Goal: Navigation & Orientation: Understand site structure

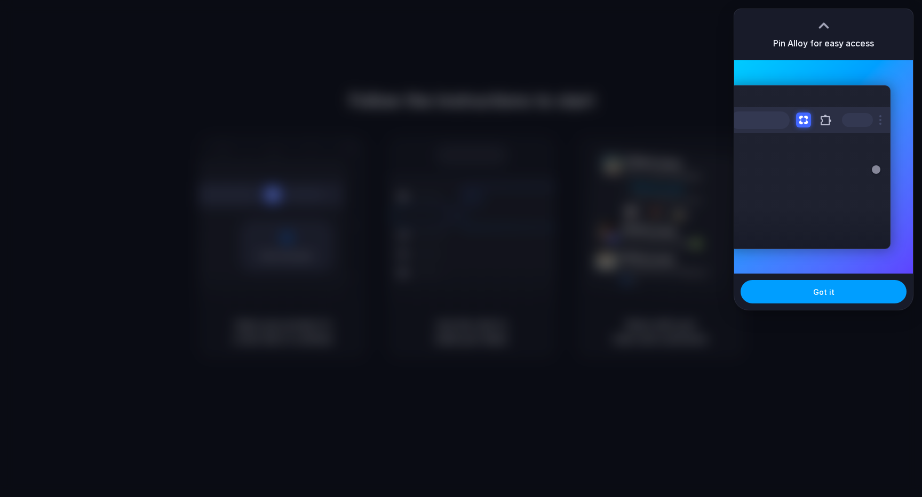
click at [830, 293] on span "Got it" at bounding box center [823, 291] width 21 height 11
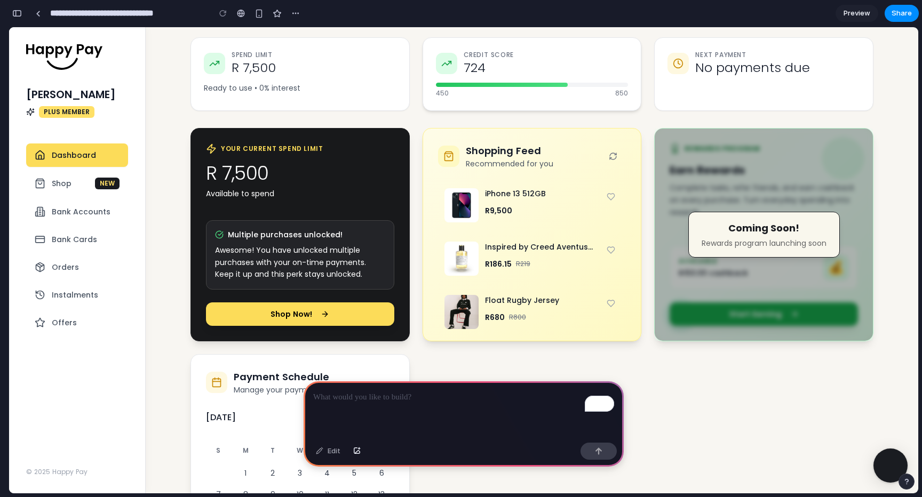
scroll to position [149, 0]
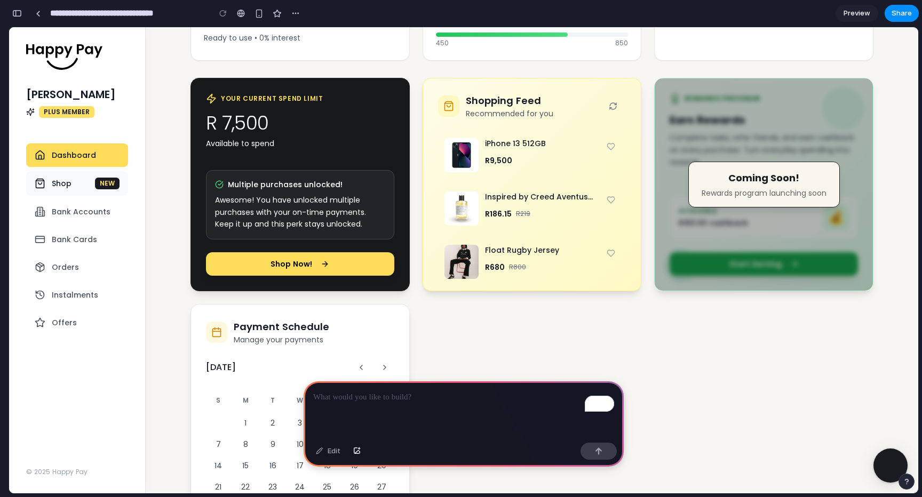
click at [67, 186] on span "Shop" at bounding box center [62, 183] width 20 height 11
click at [84, 214] on span "Bank Accounts" at bounding box center [81, 211] width 59 height 11
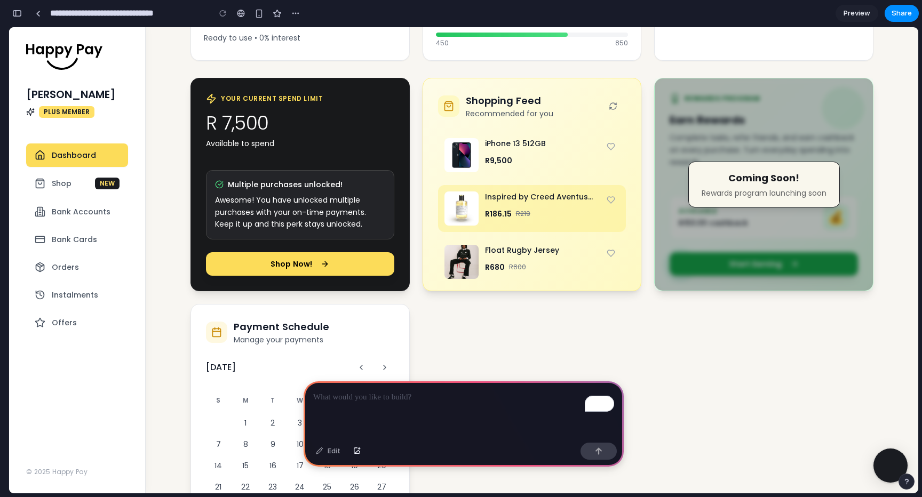
scroll to position [0, 0]
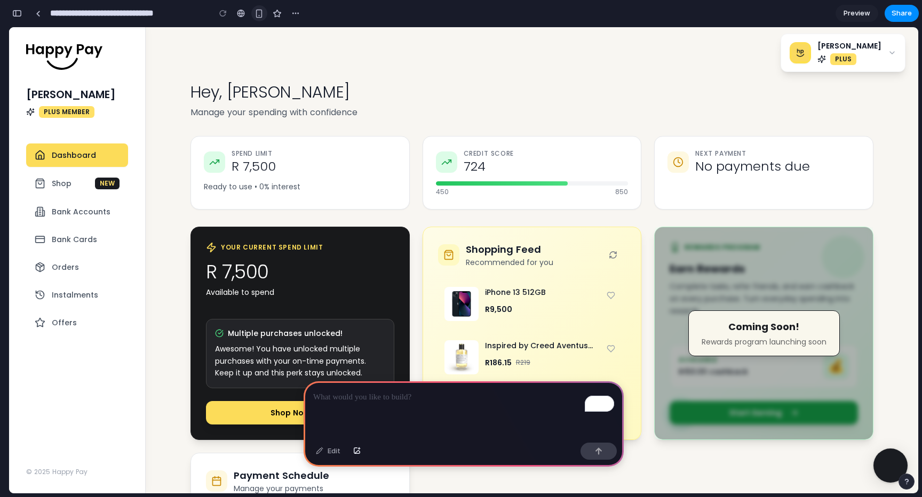
click at [259, 12] on div "button" at bounding box center [258, 13] width 9 height 9
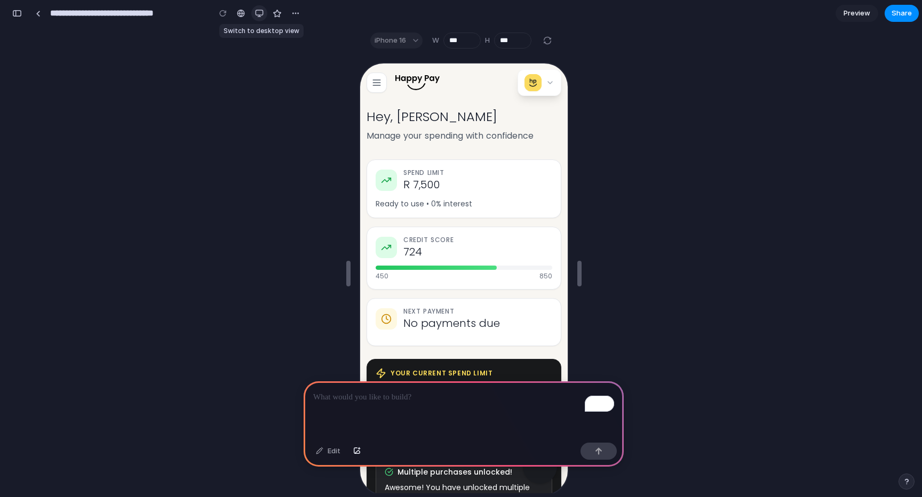
click at [259, 15] on div "button" at bounding box center [259, 13] width 9 height 9
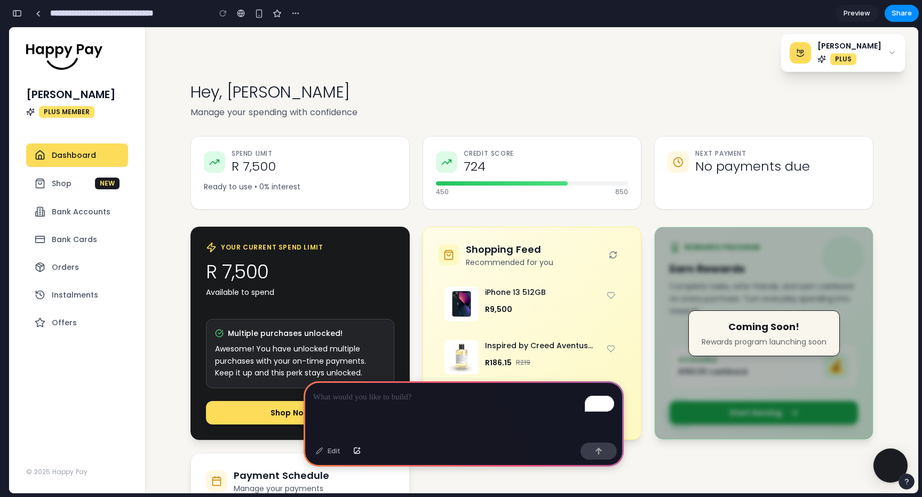
click at [890, 57] on icon "button" at bounding box center [891, 53] width 9 height 9
click at [57, 185] on span "Shop" at bounding box center [62, 183] width 20 height 11
click at [445, 408] on div "To enrich screen reader interactions, please activate Accessibility in Grammarl…" at bounding box center [463, 409] width 320 height 57
click at [63, 180] on span "Shop" at bounding box center [62, 183] width 20 height 11
click at [66, 215] on span "Bank Accounts" at bounding box center [81, 211] width 59 height 11
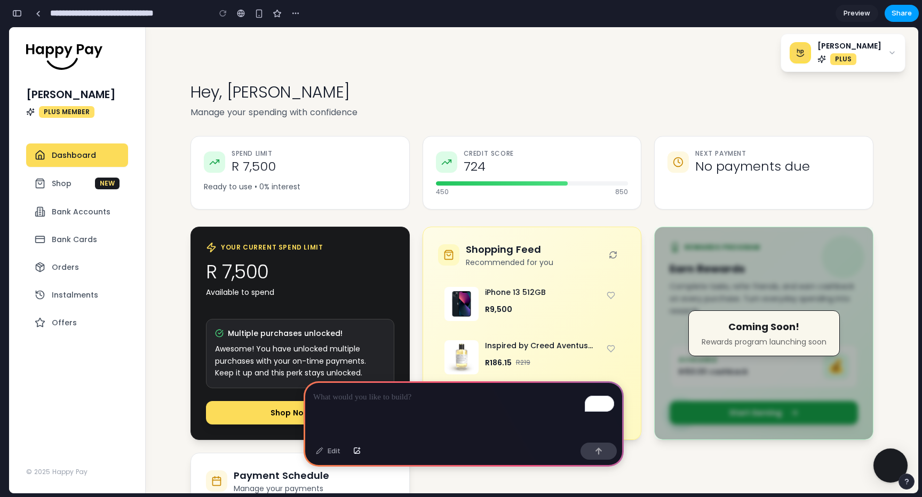
click at [891, 11] on button "Share" at bounding box center [901, 13] width 34 height 17
click at [564, 69] on div "Share ' Prototype from Members Dashboard ' [PERSON_NAME] Creator Anyone at Happ…" at bounding box center [461, 248] width 922 height 497
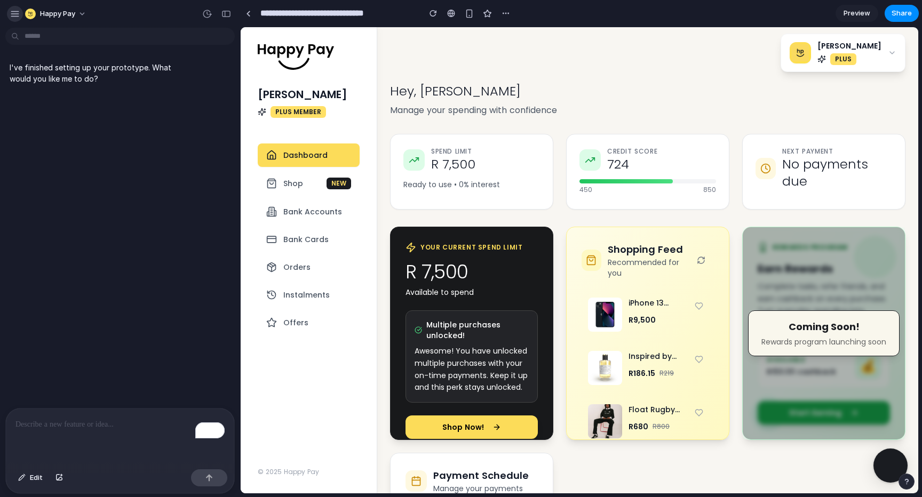
click at [14, 13] on div "button" at bounding box center [15, 14] width 10 height 10
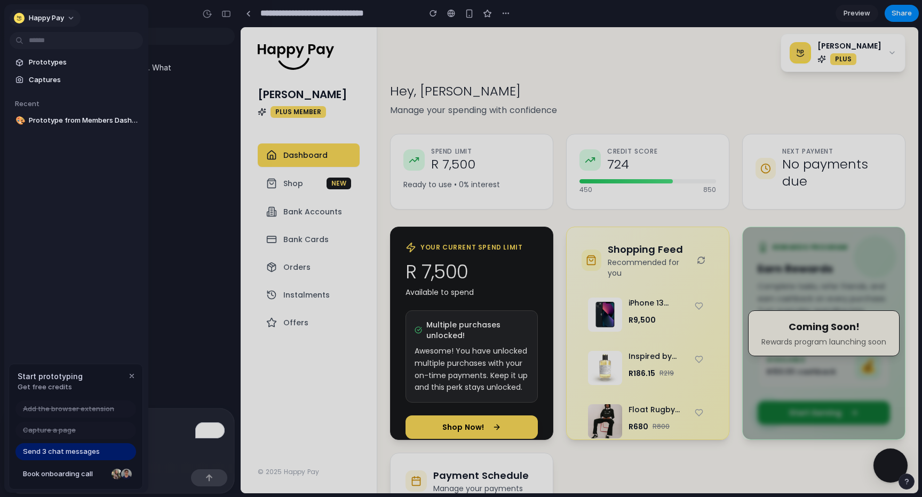
click at [66, 16] on button "Happy Pay" at bounding box center [45, 18] width 71 height 17
click at [66, 17] on div "Settings Invite members Change theme Sign out" at bounding box center [461, 248] width 922 height 497
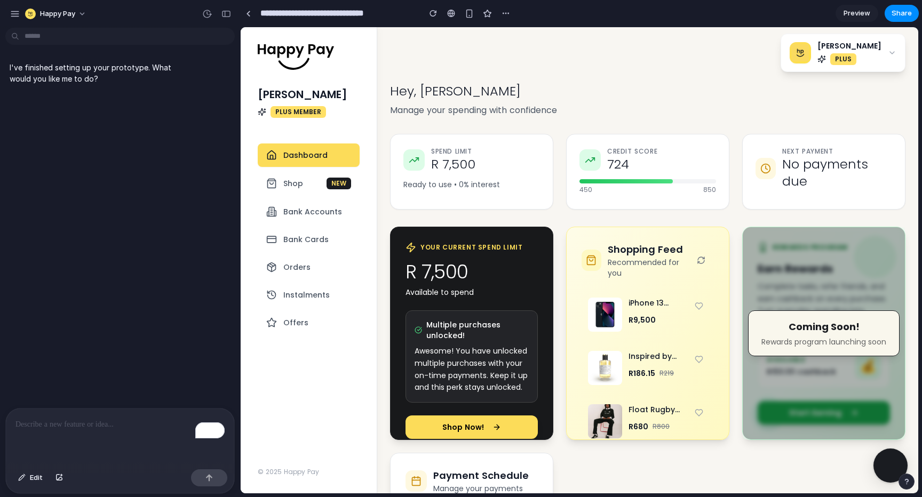
click at [41, 434] on div "To enrich screen reader interactions, please activate Accessibility in Grammarl…" at bounding box center [120, 437] width 228 height 57
click at [75, 12] on button "Happy Pay" at bounding box center [56, 13] width 71 height 17
click at [118, 85] on li "Light" at bounding box center [145, 89] width 63 height 17
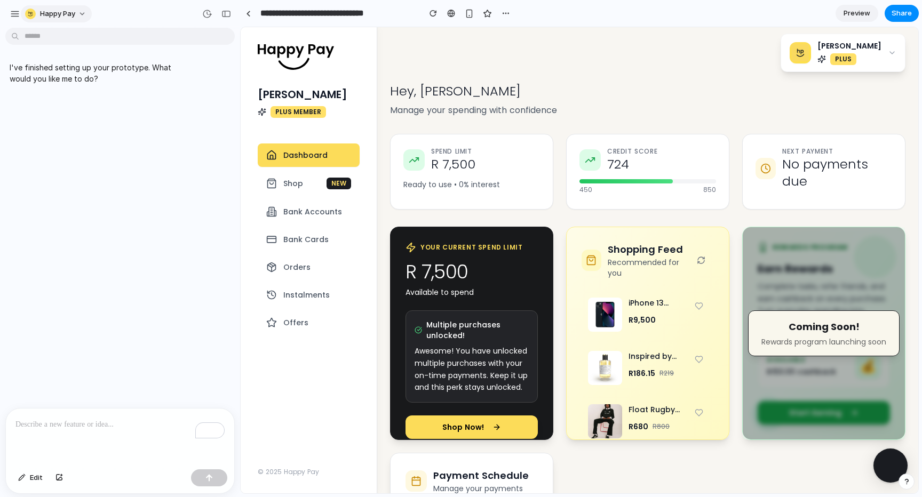
click at [75, 17] on button "Happy Pay" at bounding box center [56, 13] width 71 height 17
click at [135, 107] on li "Dark" at bounding box center [145, 106] width 63 height 17
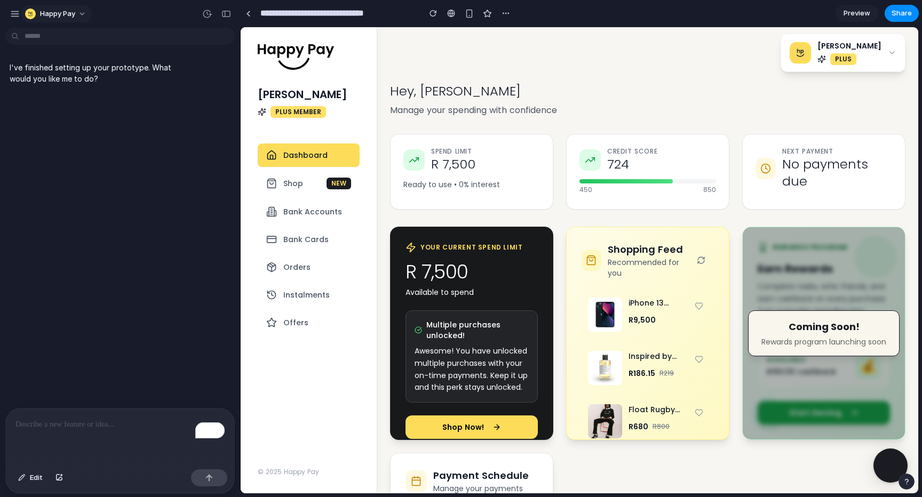
click at [84, 15] on button "Happy Pay" at bounding box center [56, 13] width 71 height 17
click at [146, 118] on span "Neutral dark" at bounding box center [139, 123] width 42 height 11
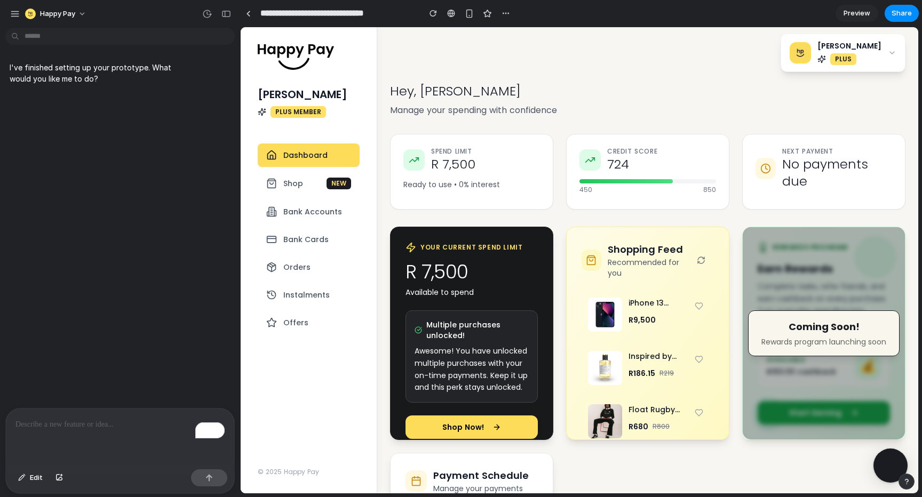
click at [113, 256] on div "I've finished setting up your prototype. What would you like me to do?" at bounding box center [117, 220] width 234 height 376
click at [468, 11] on div "button" at bounding box center [469, 13] width 9 height 9
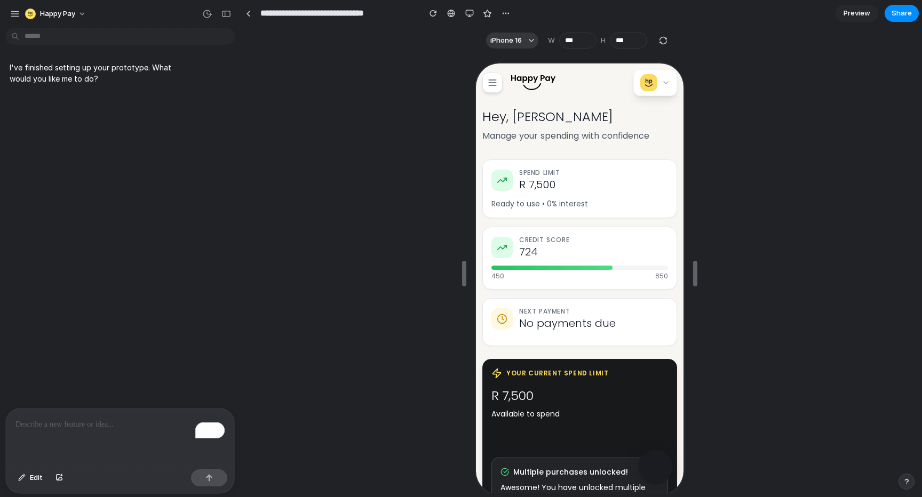
click at [490, 84] on line "button" at bounding box center [490, 84] width 7 height 0
click at [470, 12] on div "button" at bounding box center [469, 13] width 9 height 9
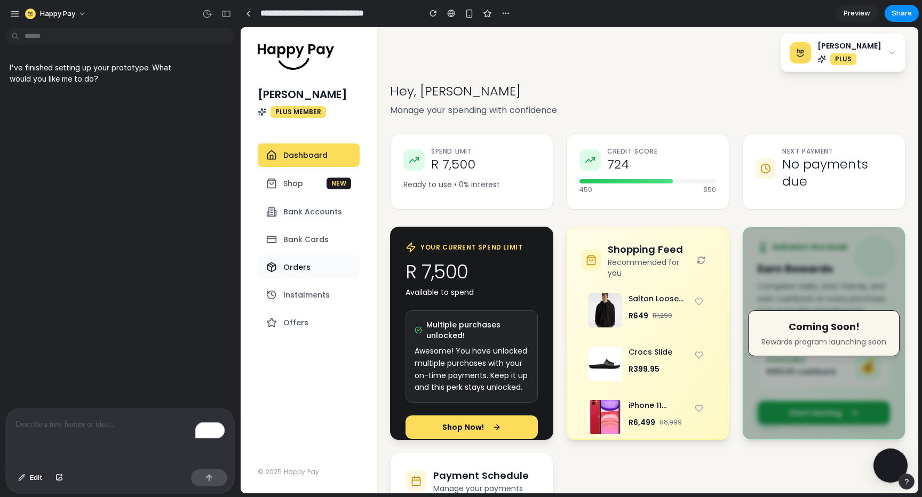
click at [315, 269] on link "Orders" at bounding box center [309, 266] width 102 height 23
click at [105, 418] on p "To enrich screen reader interactions, please activate Accessibility in Grammarl…" at bounding box center [119, 424] width 209 height 13
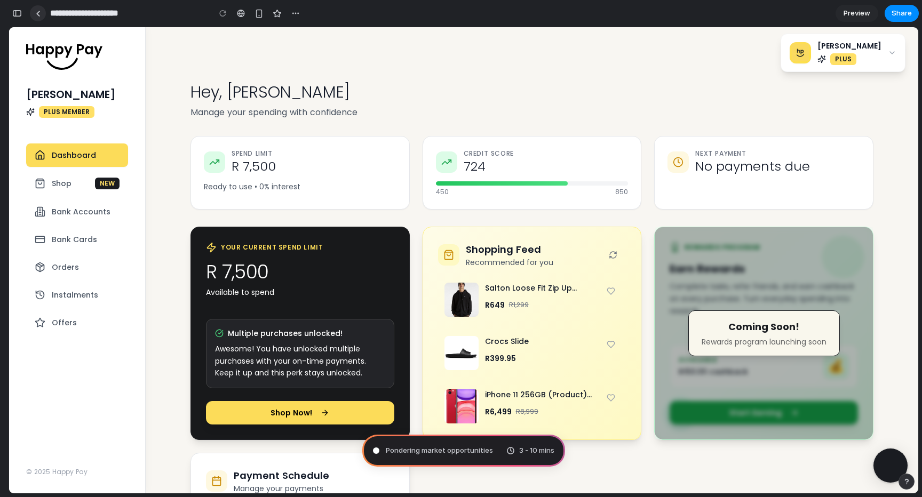
click at [40, 18] on link at bounding box center [38, 13] width 16 height 16
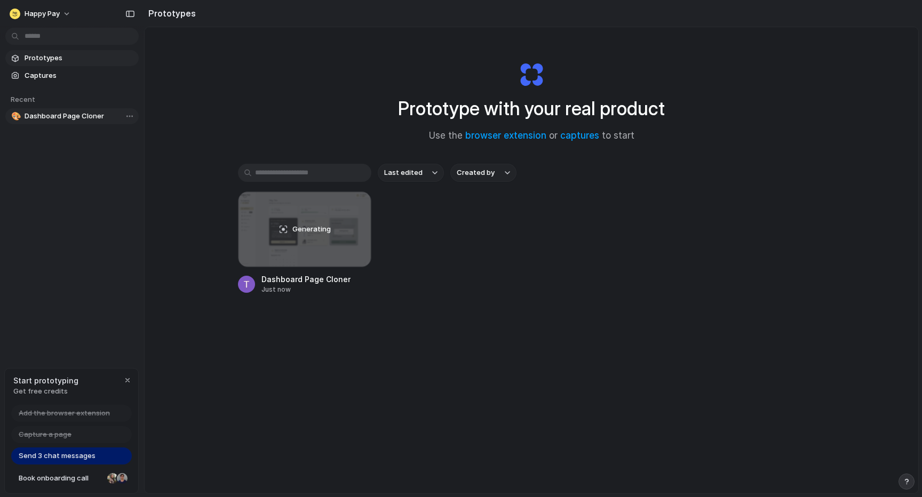
click at [90, 110] on link "🎨 Dashboard Page Cloner" at bounding box center [71, 116] width 133 height 16
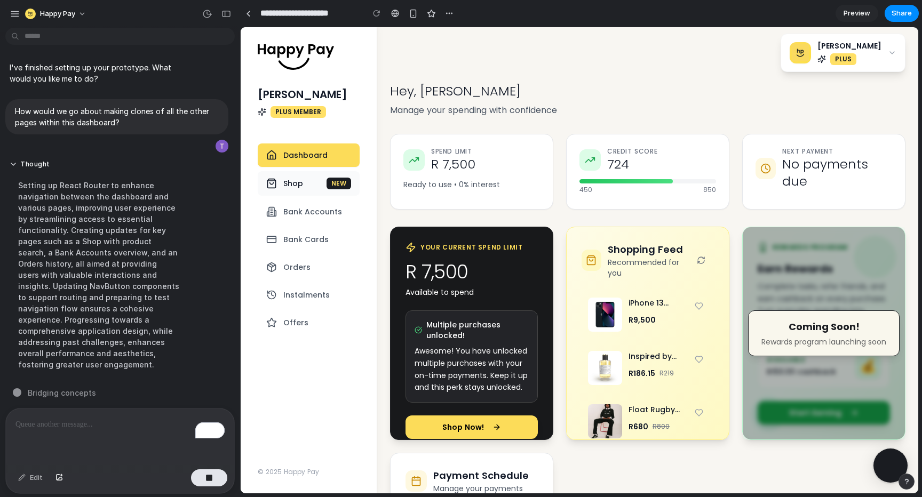
click at [289, 183] on span "Shop" at bounding box center [293, 183] width 20 height 11
click at [289, 206] on span "Bank Accounts" at bounding box center [312, 211] width 59 height 11
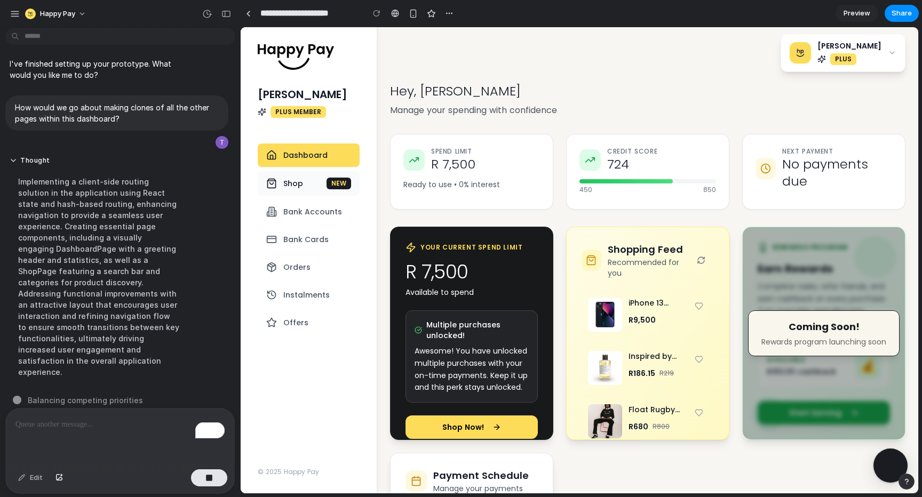
click at [294, 194] on link "Shop NEW" at bounding box center [309, 183] width 102 height 25
click at [287, 216] on span "Bank Accounts" at bounding box center [312, 211] width 59 height 11
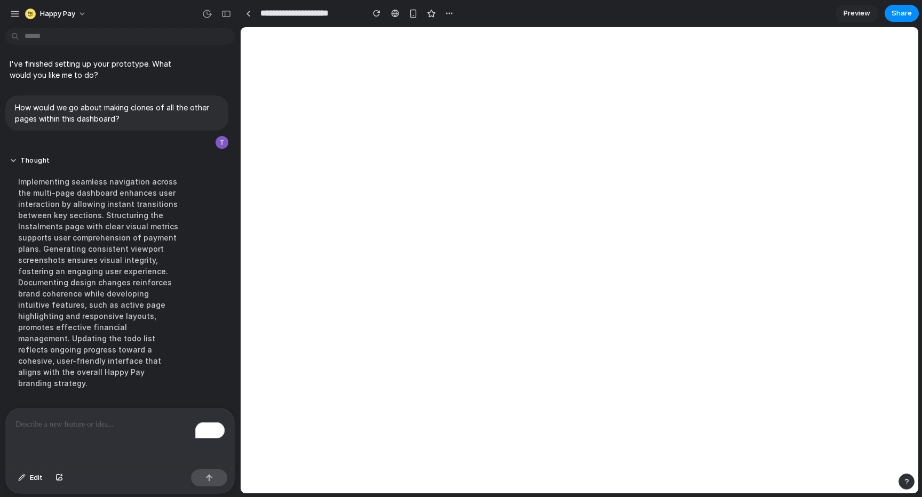
scroll to position [473, 0]
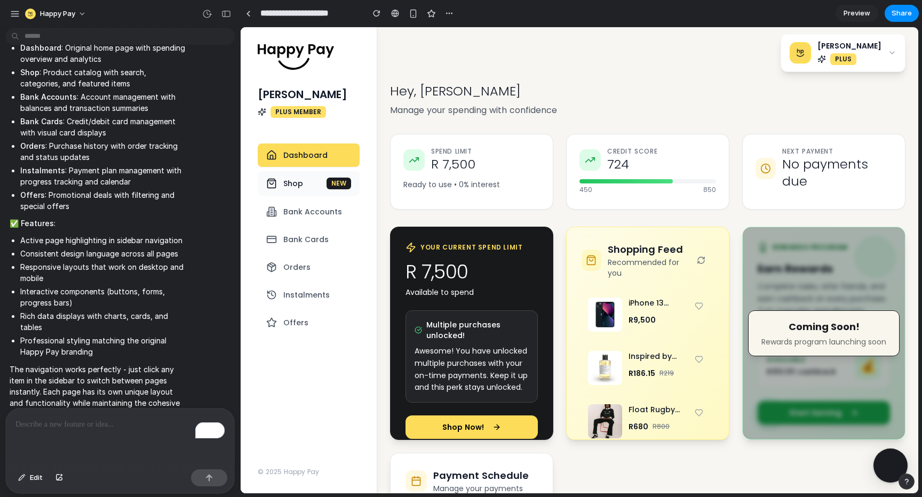
click at [295, 182] on span "Shop" at bounding box center [293, 183] width 20 height 11
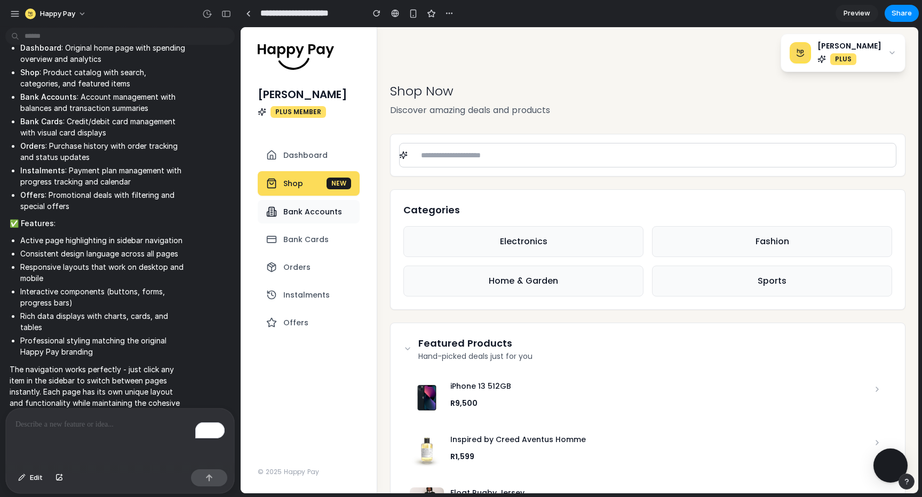
click at [307, 212] on span "Bank Accounts" at bounding box center [312, 211] width 59 height 11
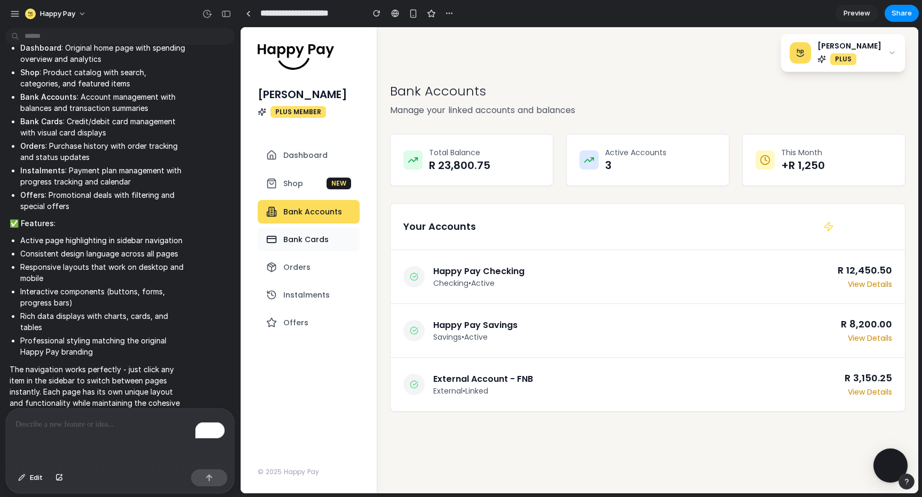
click at [302, 244] on span "Bank Cards" at bounding box center [305, 239] width 45 height 11
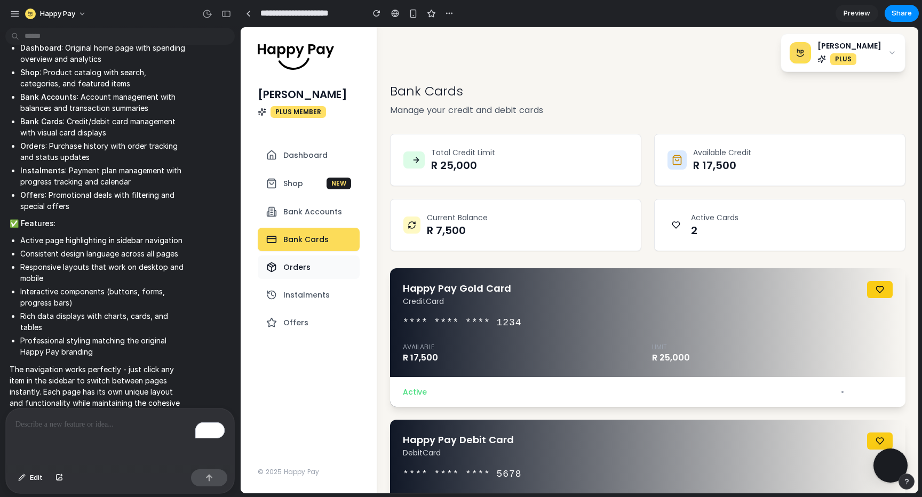
click at [300, 265] on span "Orders" at bounding box center [296, 267] width 27 height 11
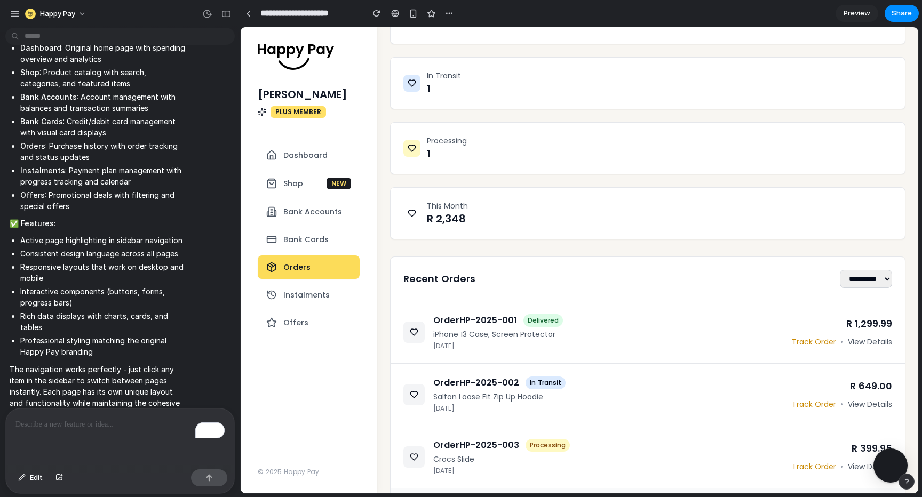
scroll to position [192, 0]
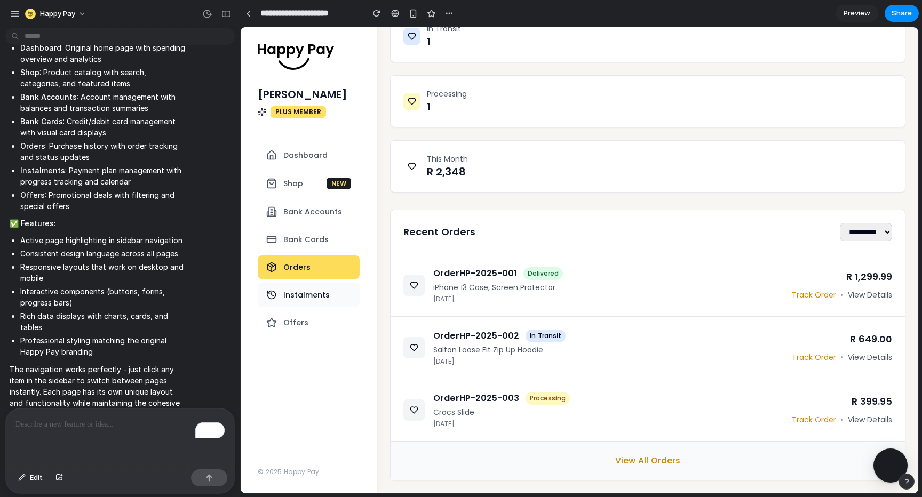
click at [292, 293] on span "Instalments" at bounding box center [306, 295] width 46 height 11
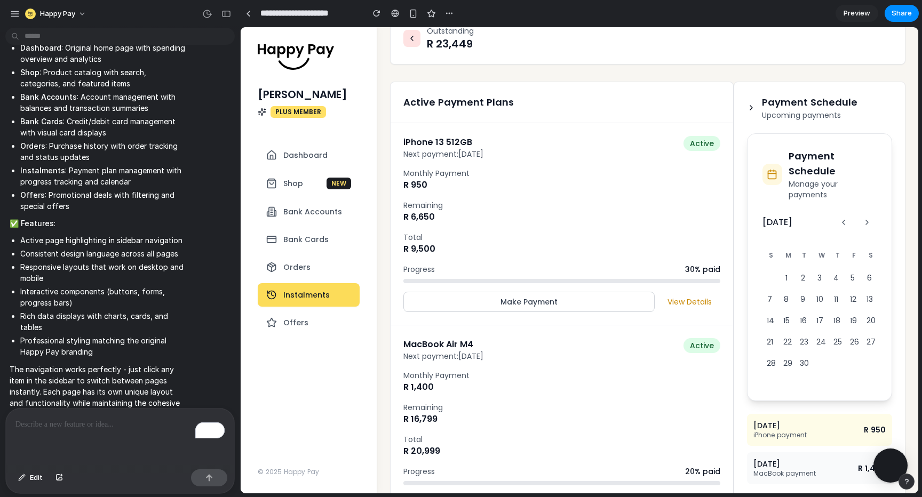
scroll to position [460, 0]
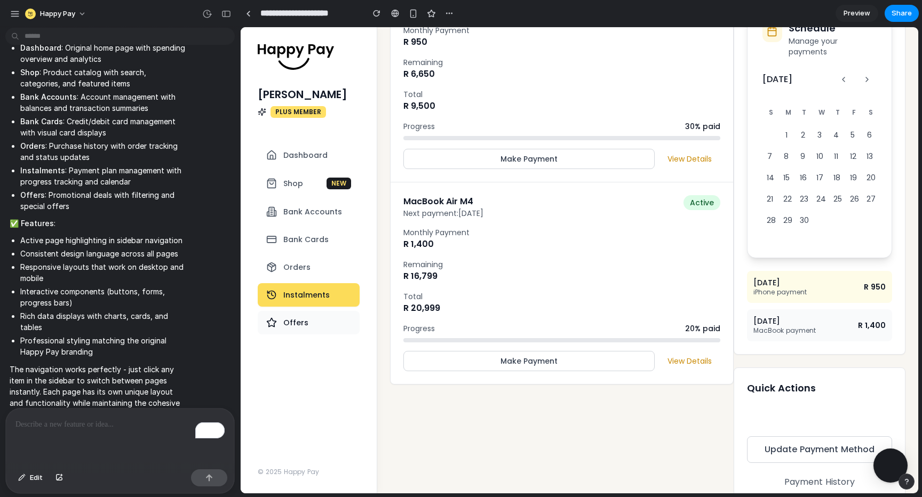
click at [300, 318] on span "Offers" at bounding box center [295, 322] width 25 height 11
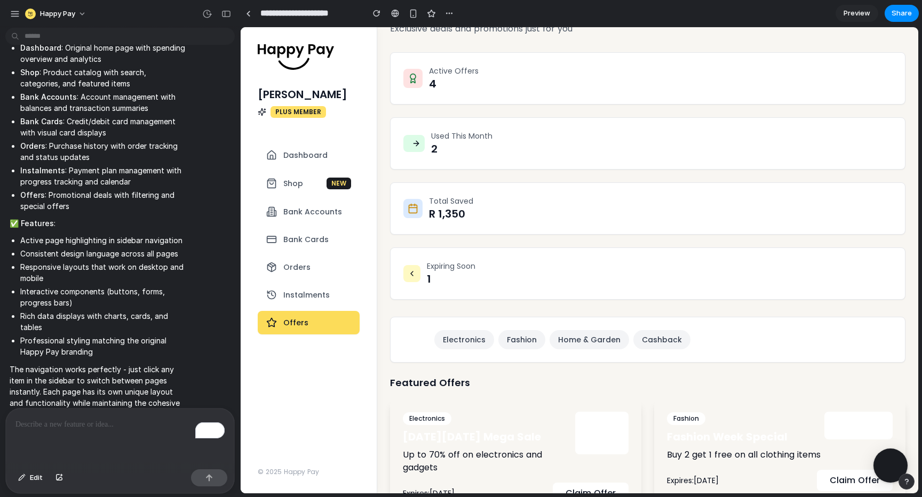
scroll to position [0, 0]
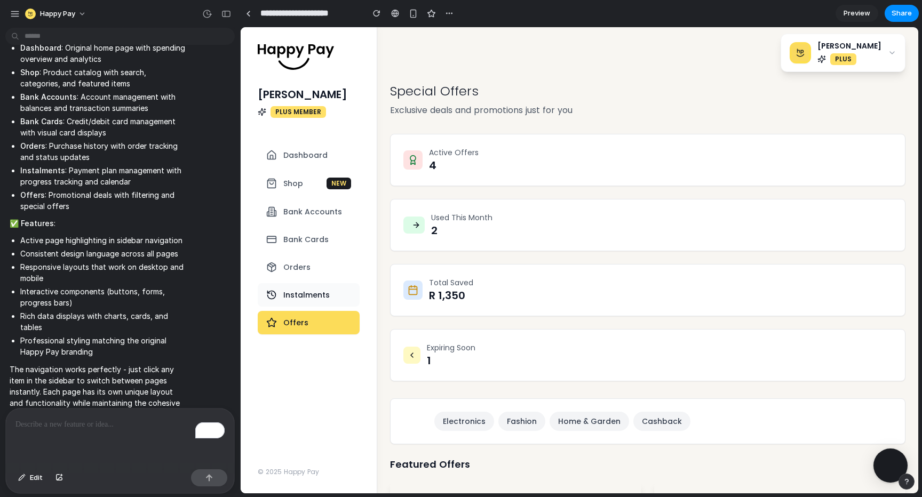
click at [316, 300] on span "Instalments" at bounding box center [306, 295] width 46 height 11
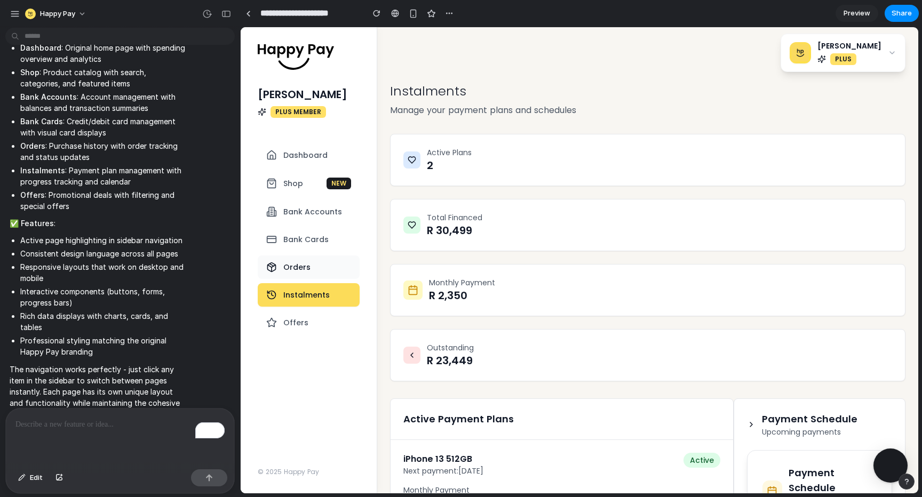
click at [316, 256] on button "Orders" at bounding box center [309, 266] width 102 height 23
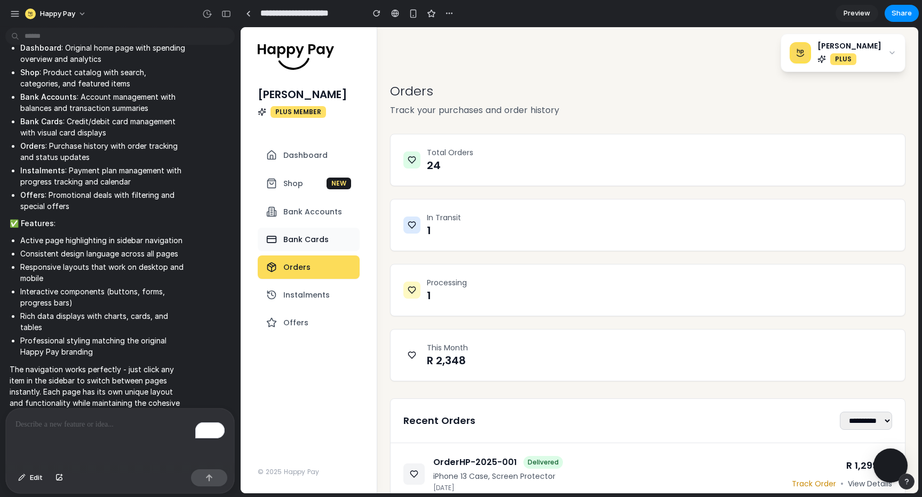
click at [314, 234] on span "Bank Cards" at bounding box center [305, 239] width 45 height 11
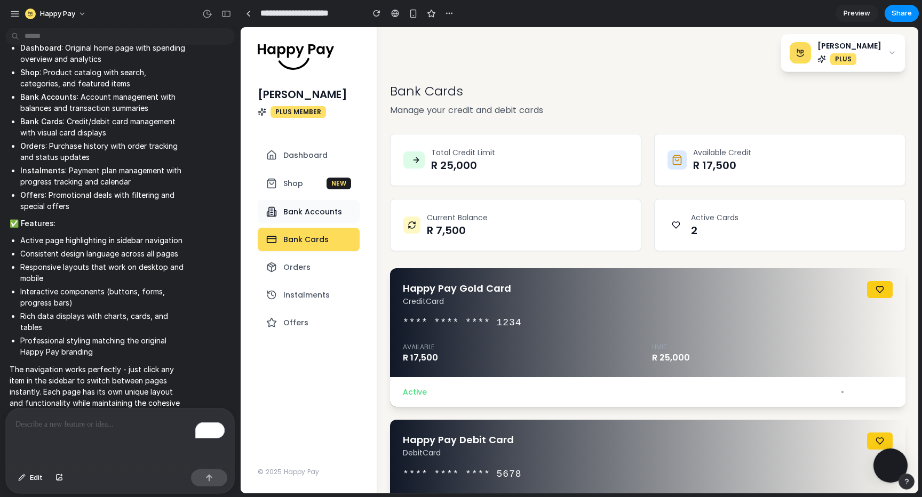
click at [296, 208] on span "Bank Accounts" at bounding box center [312, 211] width 59 height 11
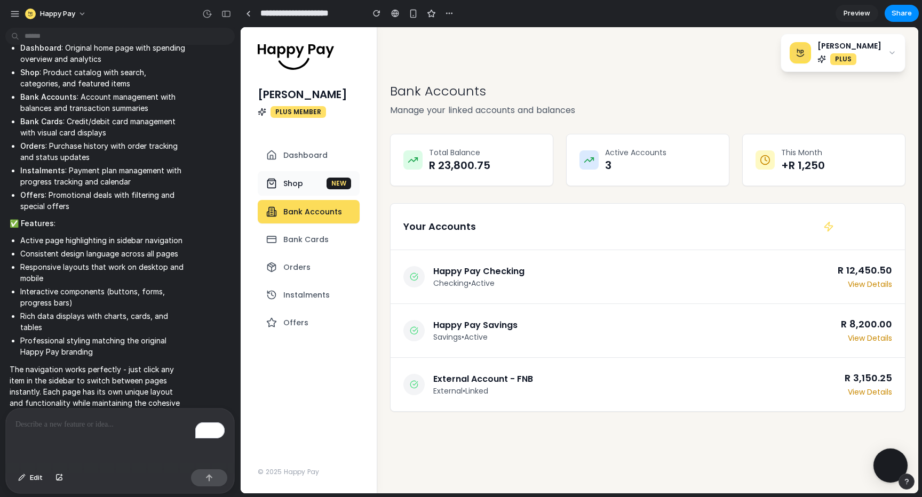
click at [290, 181] on span "Shop" at bounding box center [293, 183] width 20 height 11
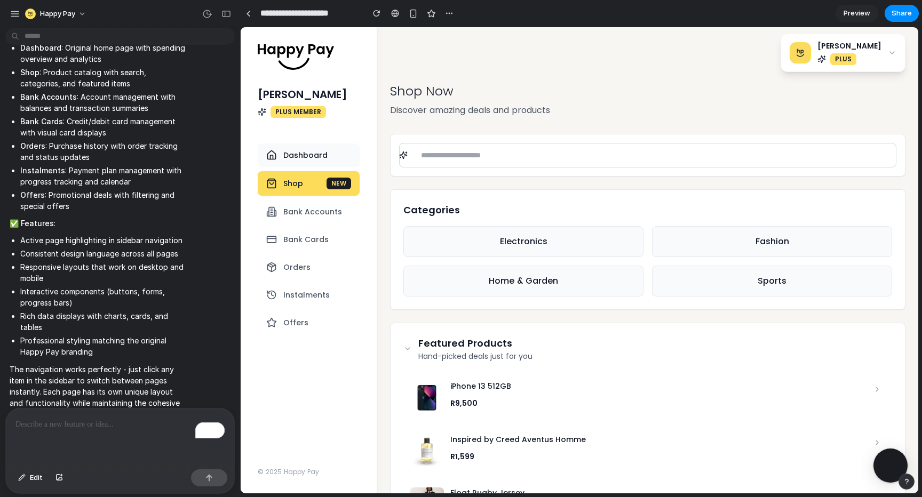
click at [286, 159] on span "Dashboard" at bounding box center [305, 155] width 44 height 11
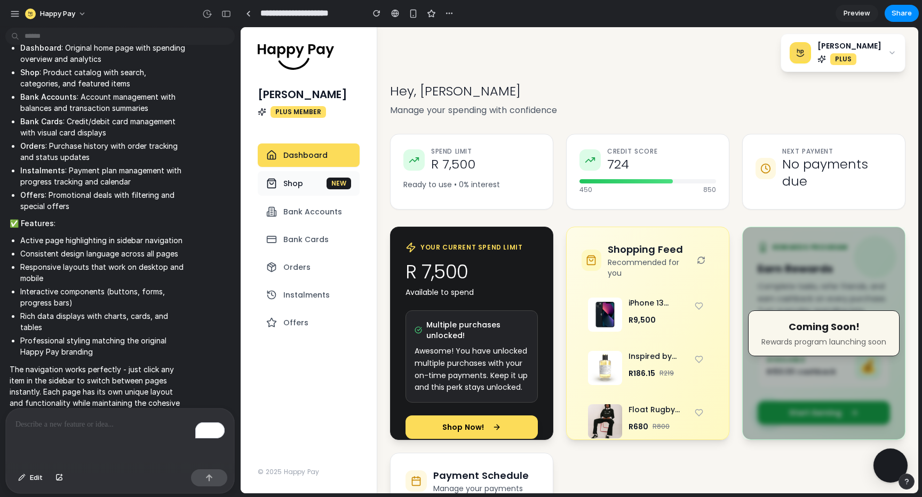
click at [287, 177] on button "Shop NEW" at bounding box center [309, 183] width 102 height 25
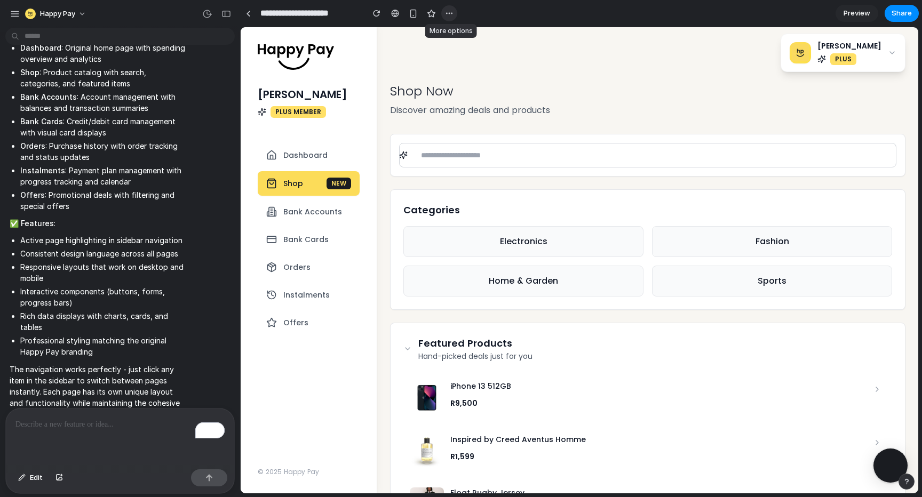
click at [443, 7] on button "button" at bounding box center [449, 13] width 16 height 16
click at [859, 17] on div "Duplicate Delete" at bounding box center [461, 248] width 922 height 497
click at [857, 17] on span "Preview" at bounding box center [856, 13] width 27 height 11
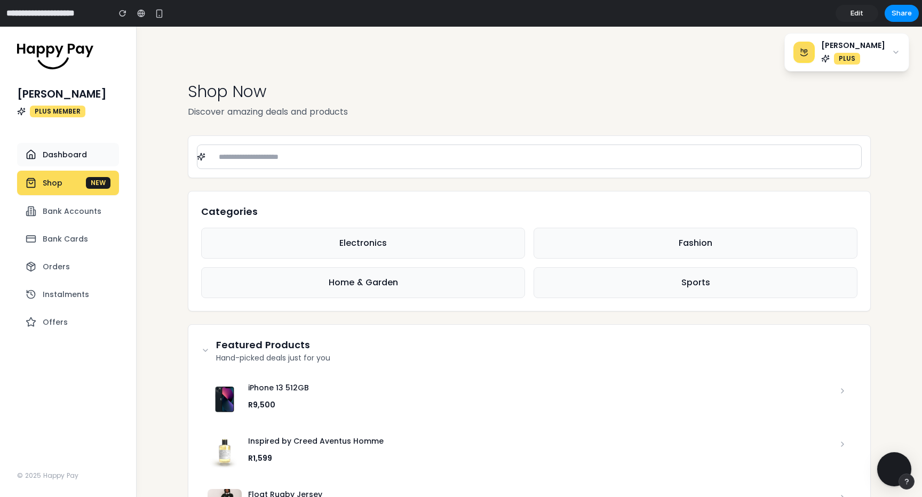
click at [82, 147] on button "Dashboard" at bounding box center [68, 154] width 102 height 23
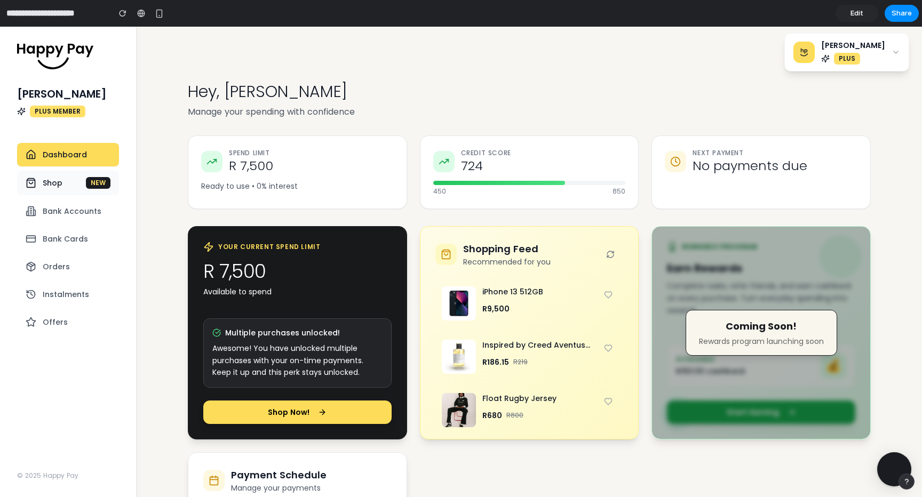
click at [74, 183] on button "Shop NEW" at bounding box center [68, 183] width 102 height 25
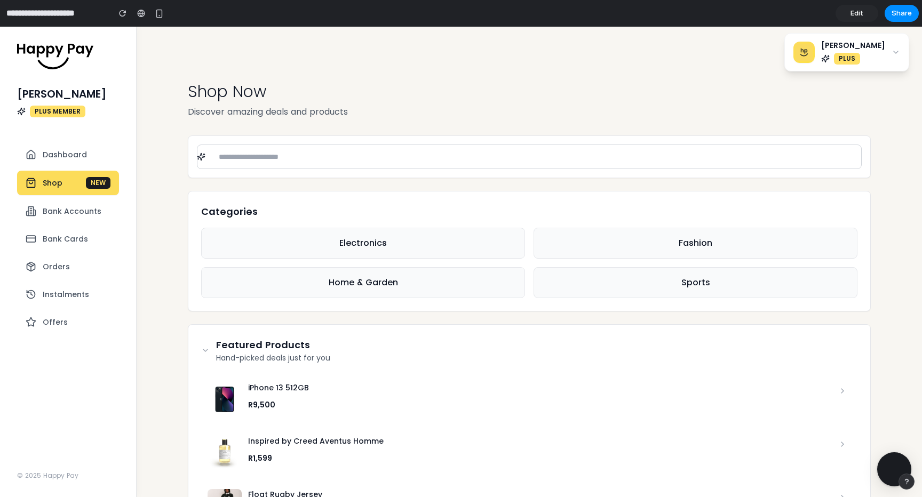
click at [74, 196] on nav "Dashboard Shop NEW Bank Accounts Bank Cards Orders Instalments Offers" at bounding box center [68, 238] width 102 height 191
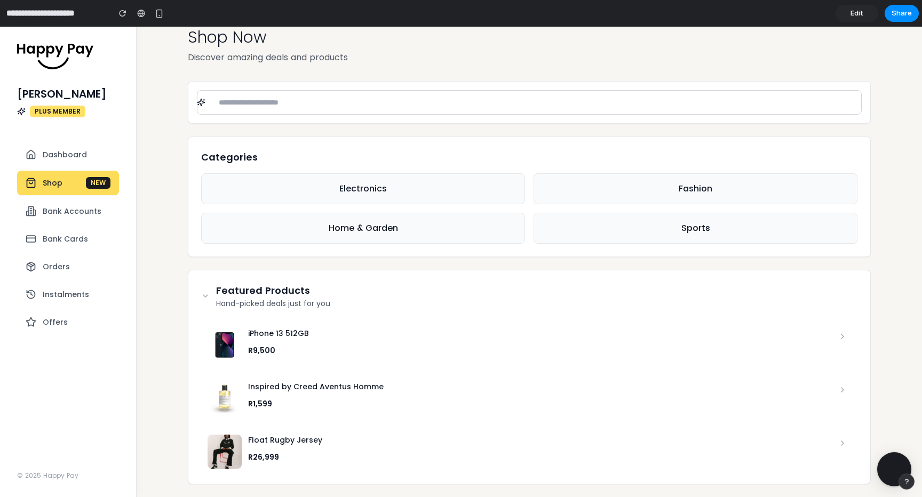
click at [338, 188] on button "Electronics" at bounding box center [363, 188] width 324 height 31
click at [681, 180] on button "Fashion" at bounding box center [695, 188] width 324 height 31
click at [390, 218] on button "Home & Garden" at bounding box center [363, 228] width 324 height 31
click at [73, 205] on button "Bank Accounts" at bounding box center [68, 210] width 102 height 23
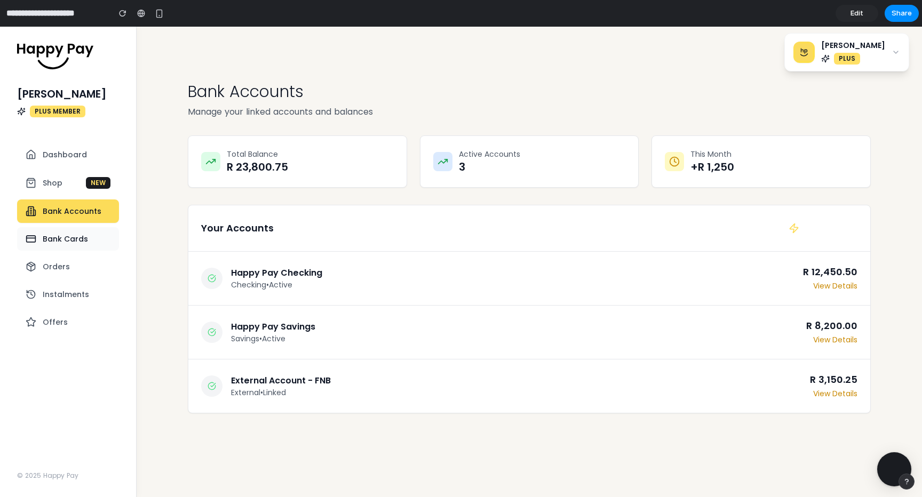
click at [66, 239] on span "Bank Cards" at bounding box center [65, 239] width 45 height 11
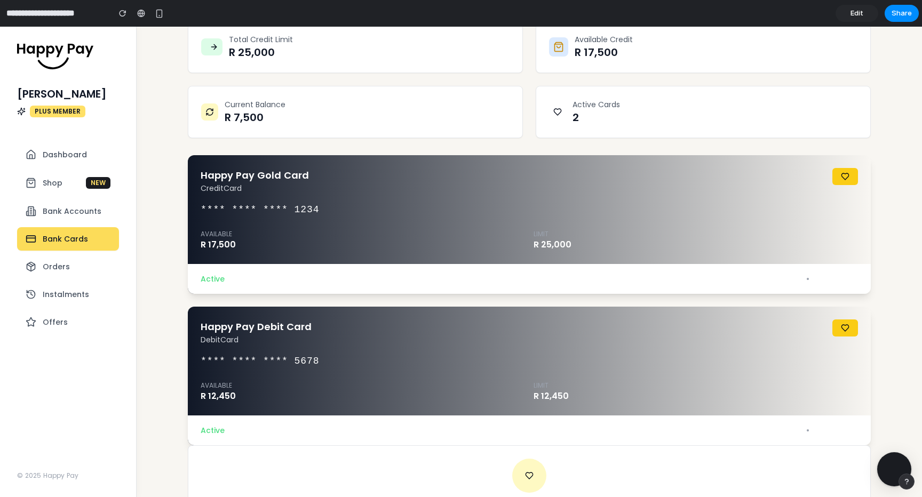
scroll to position [212, 0]
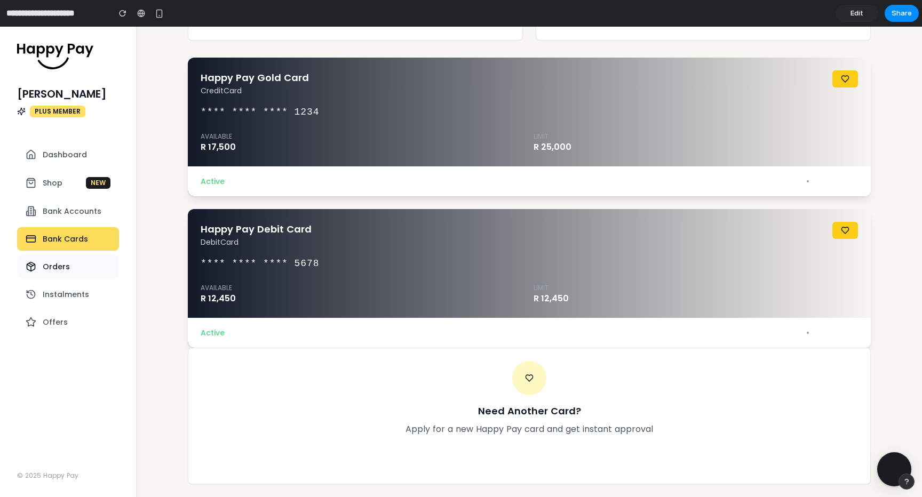
click at [74, 260] on button "Orders" at bounding box center [68, 266] width 102 height 23
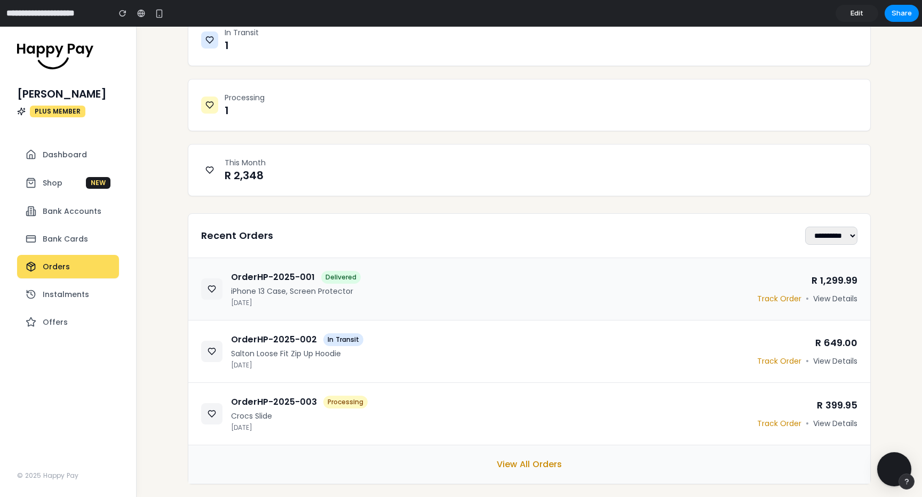
scroll to position [0, 0]
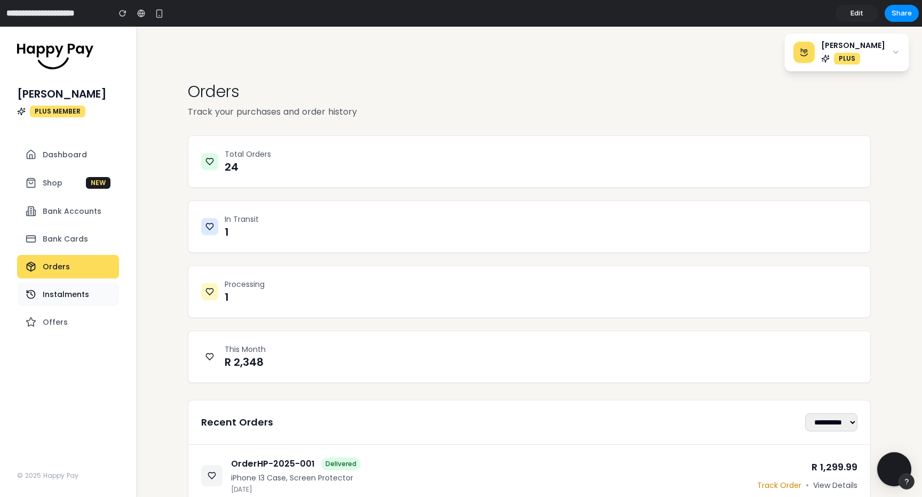
click at [59, 304] on button "Instalments" at bounding box center [68, 294] width 102 height 23
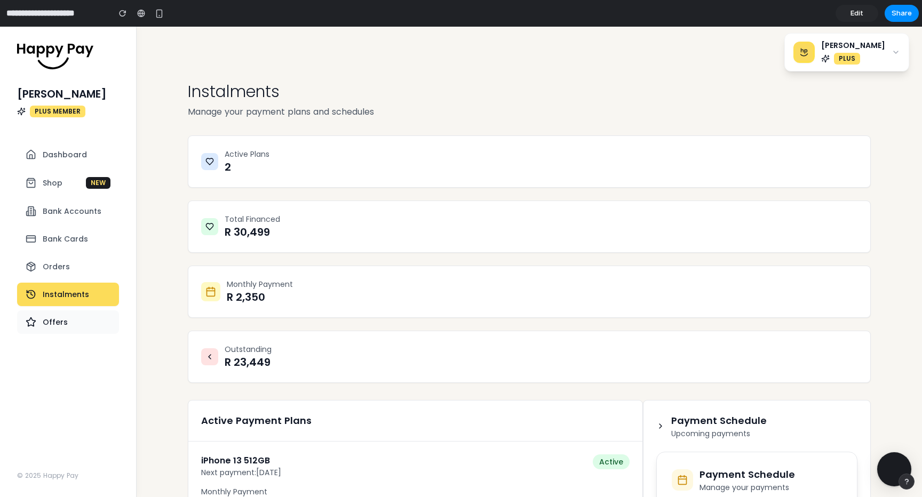
click at [70, 321] on button "Offers" at bounding box center [68, 321] width 102 height 23
